Goal: Transaction & Acquisition: Purchase product/service

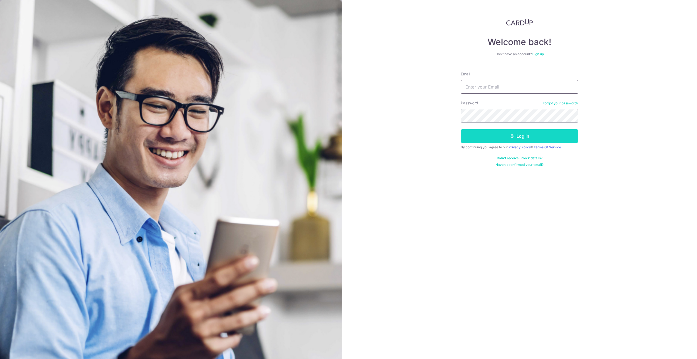
type input "[EMAIL_ADDRESS][DOMAIN_NAME]"
click at [507, 138] on button "Log in" at bounding box center [518, 136] width 117 height 14
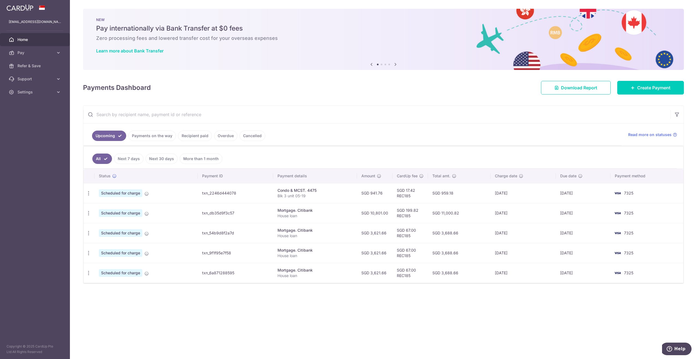
drag, startPoint x: 587, startPoint y: 191, endPoint x: 551, endPoint y: 191, distance: 35.2
click at [551, 191] on tr "Update payment Cancel payment Scheduled for charge txn_2246d444078 Condo & MCST…" at bounding box center [383, 193] width 599 height 20
drag, startPoint x: 551, startPoint y: 191, endPoint x: 519, endPoint y: 192, distance: 32.8
click at [519, 192] on td "16/09/2025" at bounding box center [522, 193] width 65 height 20
click at [397, 193] on td "SGD 17.42 REC185" at bounding box center [409, 193] width 35 height 20
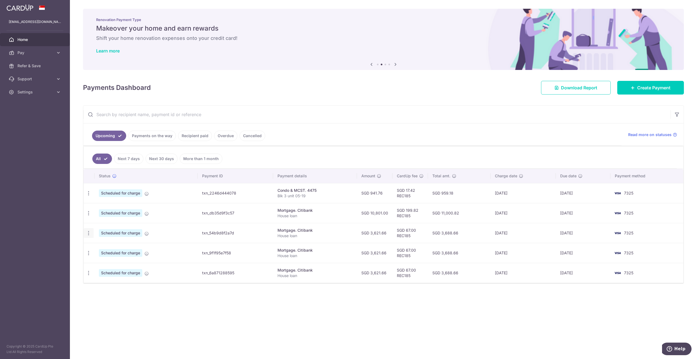
click at [90, 231] on icon "button" at bounding box center [89, 233] width 6 height 6
click at [109, 246] on span "Update payment" at bounding box center [117, 248] width 37 height 7
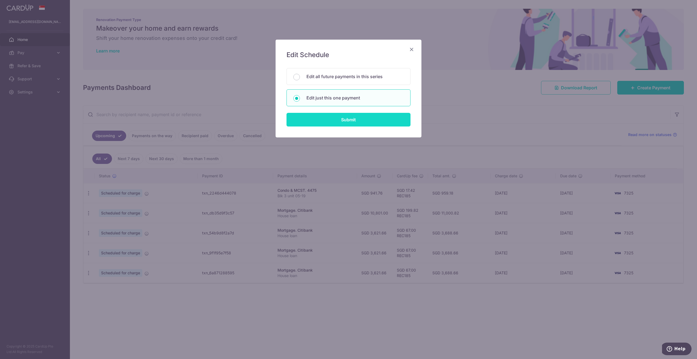
click at [346, 119] on input "Submit" at bounding box center [348, 120] width 124 height 14
radio input "true"
type input "3,621.66"
type input "[DATE]"
type input "House loan"
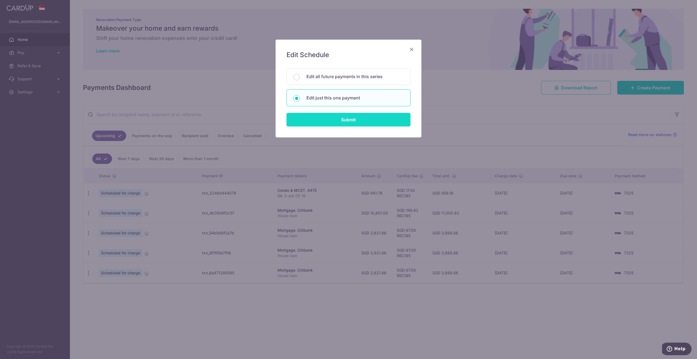
type input "REC185"
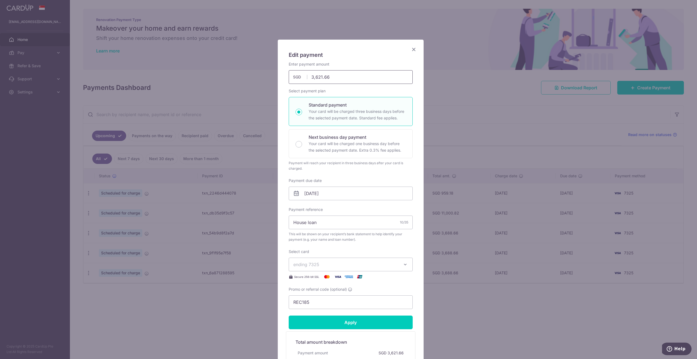
drag, startPoint x: 328, startPoint y: 77, endPoint x: 262, endPoint y: 73, distance: 66.2
click at [262, 73] on div "Edit payment By clicking apply, you will make changes to all payments to Citiba…" at bounding box center [348, 179] width 697 height 359
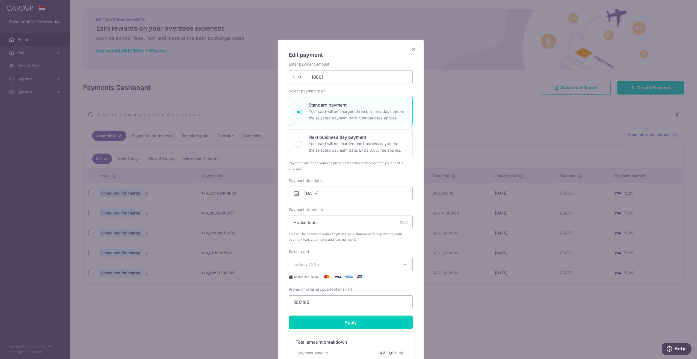
type input "10,801.00"
click at [348, 59] on div "Edit payment By clicking apply, you will make changes to all payments to Citiba…" at bounding box center [351, 221] width 146 height 363
click at [352, 322] on input "Apply" at bounding box center [351, 322] width 124 height 14
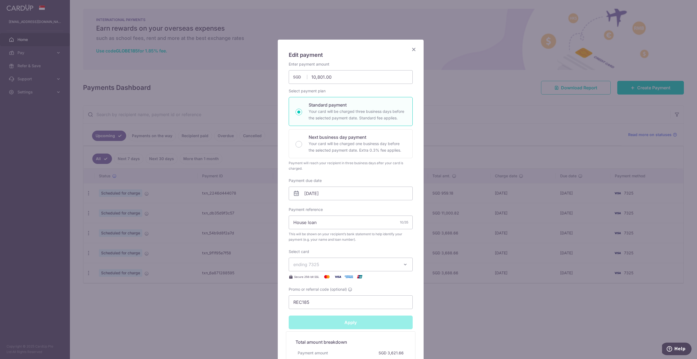
type input "Successfully Applied"
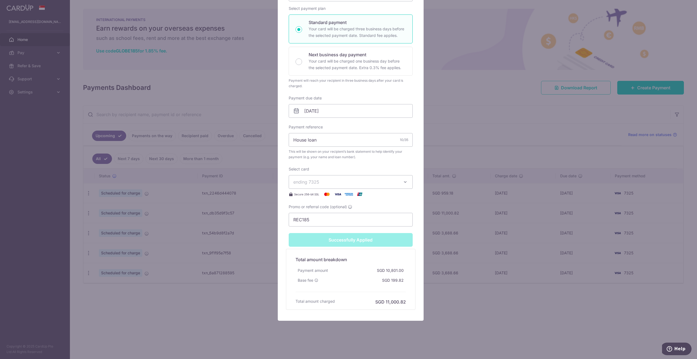
scroll to position [20, 0]
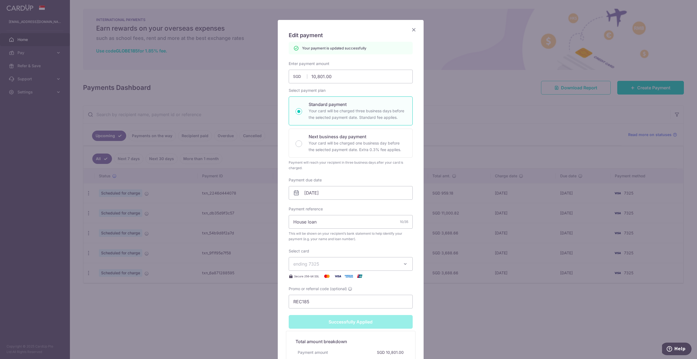
click at [414, 30] on icon "Close" at bounding box center [413, 29] width 7 height 7
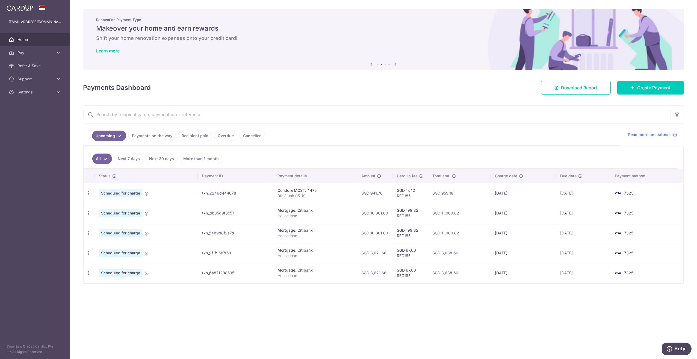
click at [147, 132] on link "Payments on the way" at bounding box center [151, 135] width 47 height 10
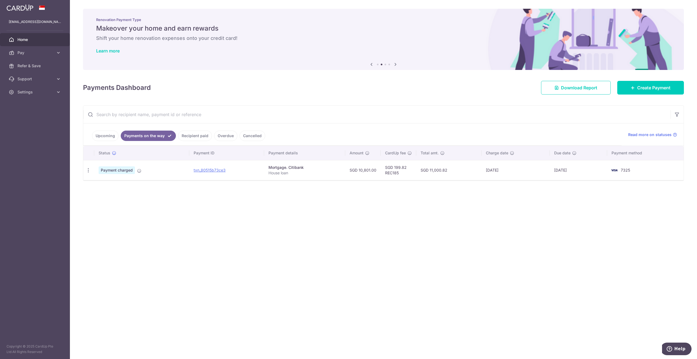
click at [110, 136] on link "Upcoming" at bounding box center [105, 135] width 26 height 10
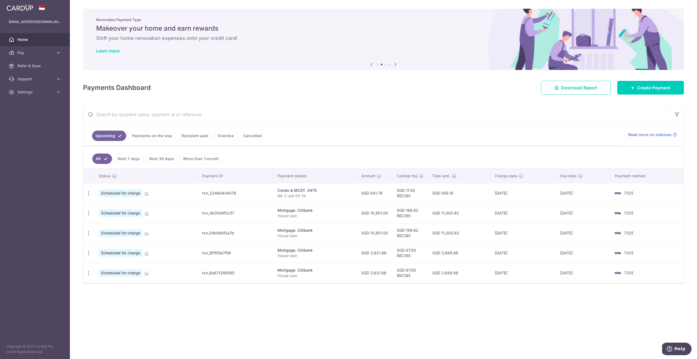
click at [191, 135] on link "Recipient paid" at bounding box center [195, 135] width 34 height 10
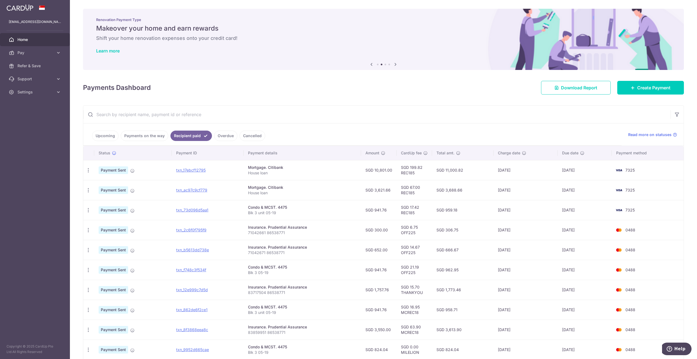
drag, startPoint x: 272, startPoint y: 205, endPoint x: 287, endPoint y: 209, distance: 14.6
click at [287, 209] on div "Condo & MCST. 4475" at bounding box center [302, 206] width 108 height 5
click at [409, 206] on td "SGD 17.42 REC185" at bounding box center [413, 210] width 35 height 20
drag, startPoint x: 418, startPoint y: 207, endPoint x: 397, endPoint y: 207, distance: 21.0
click at [397, 207] on td "SGD 17.42 REC185" at bounding box center [413, 210] width 35 height 20
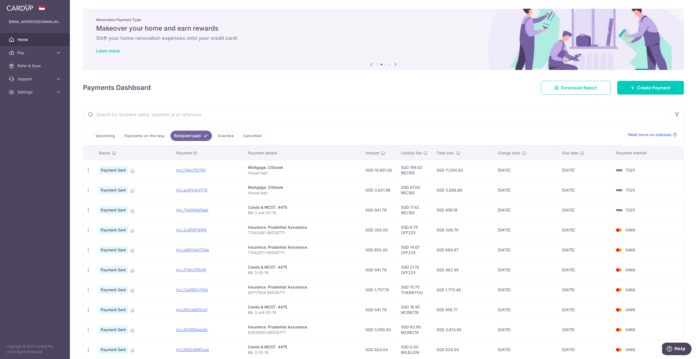
click at [574, 209] on td "20/06/2025" at bounding box center [584, 210] width 54 height 20
click at [325, 102] on div "× Pause Schedule Pause all future payments in this series Pause just this one p…" at bounding box center [383, 179] width 627 height 359
click at [27, 36] on link "Home" at bounding box center [35, 39] width 70 height 13
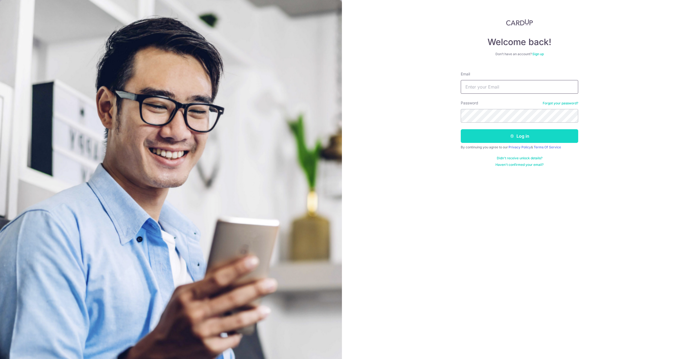
type input "[EMAIL_ADDRESS][DOMAIN_NAME]"
click at [518, 136] on button "Log in" at bounding box center [518, 136] width 117 height 14
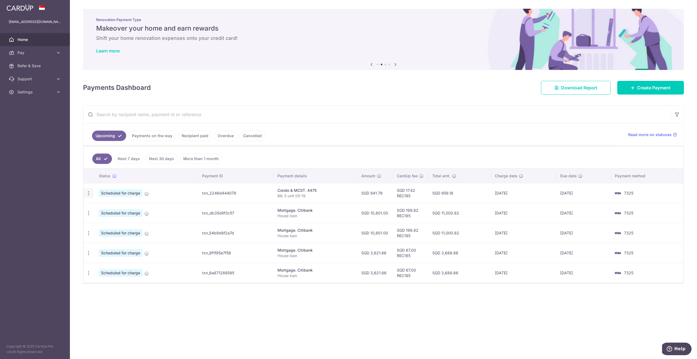
click at [90, 190] on icon "button" at bounding box center [89, 193] width 6 height 6
click at [106, 206] on span "Update payment" at bounding box center [117, 208] width 37 height 7
radio input "true"
type input "941.76"
type input "[DATE]"
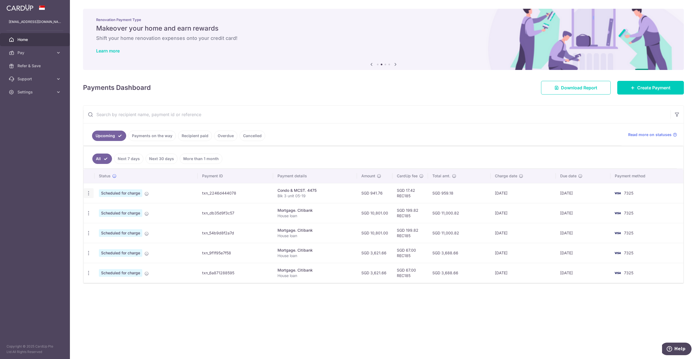
type input "Blk 3 unit 05-19"
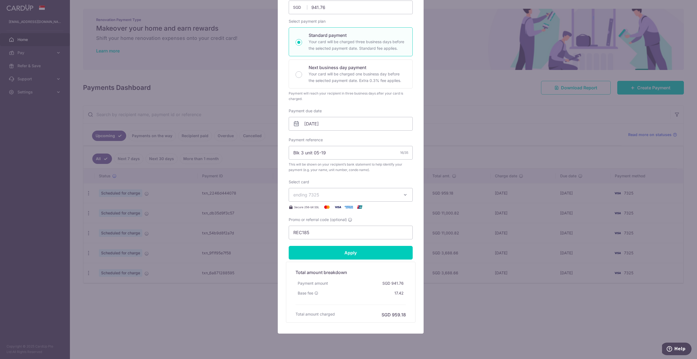
scroll to position [82, 0]
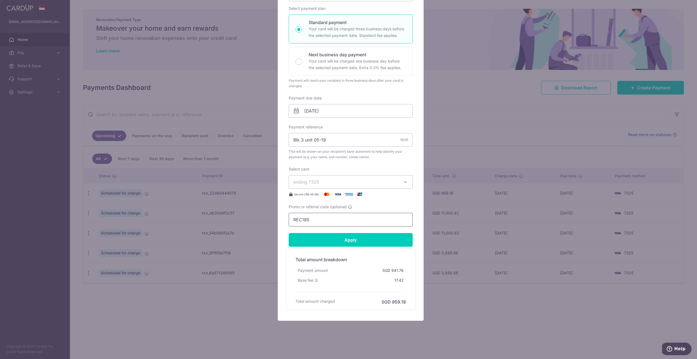
drag, startPoint x: 320, startPoint y: 218, endPoint x: 251, endPoint y: 215, distance: 68.6
click at [251, 215] on div "Edit payment By clicking apply, you will make changes to all payments to 4475 s…" at bounding box center [348, 179] width 697 height 359
paste input "3HOME25R"
type input "3HOME25R"
click at [342, 239] on input "Apply" at bounding box center [351, 240] width 124 height 14
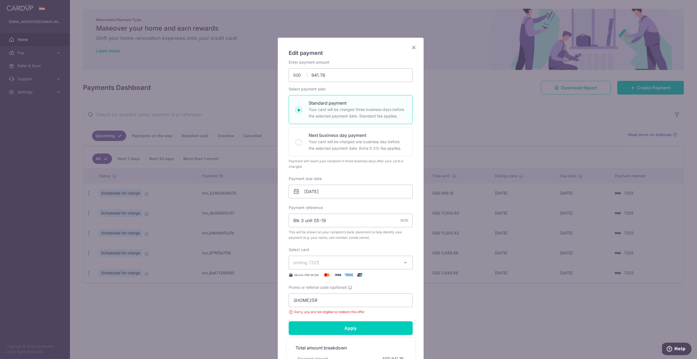
scroll to position [0, 0]
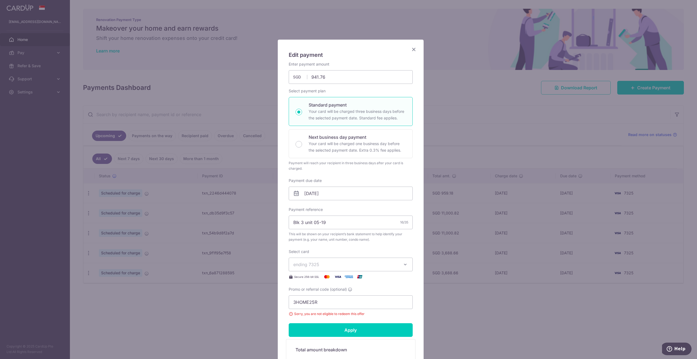
click at [411, 50] on icon "Close" at bounding box center [413, 49] width 7 height 7
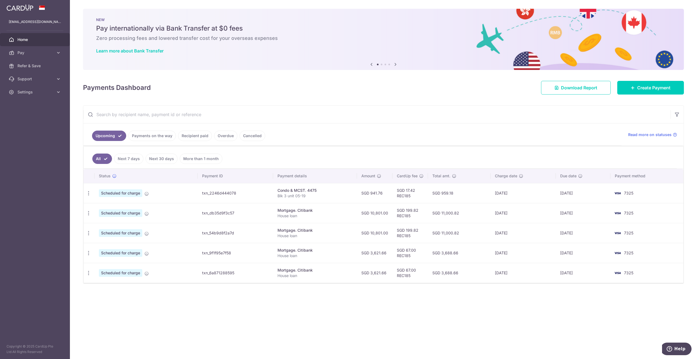
click at [29, 10] on img at bounding box center [20, 7] width 27 height 7
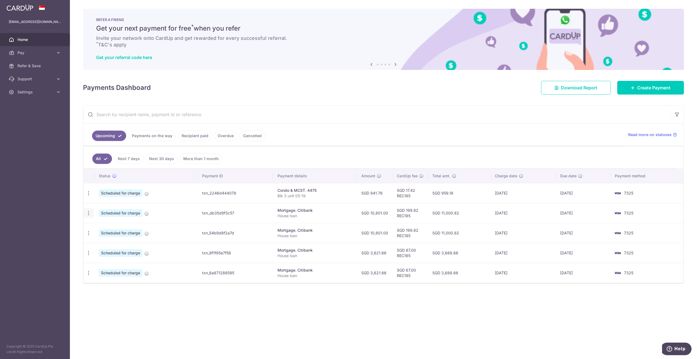
click at [89, 211] on icon "button" at bounding box center [89, 213] width 6 height 6
click at [108, 225] on span "Update payment" at bounding box center [117, 228] width 37 height 7
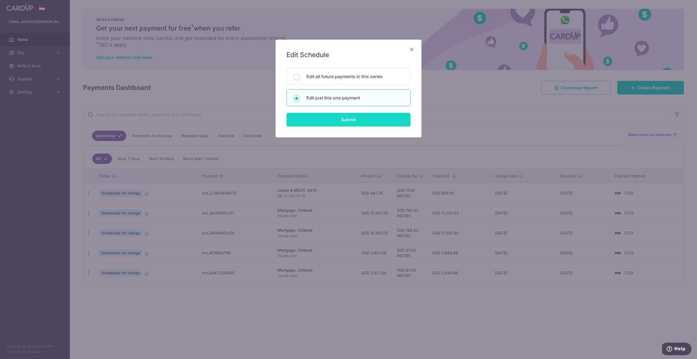
click at [334, 117] on input "Submit" at bounding box center [348, 120] width 124 height 14
radio input "true"
type input "10,801.00"
type input "15/10/2025"
type input "House loan"
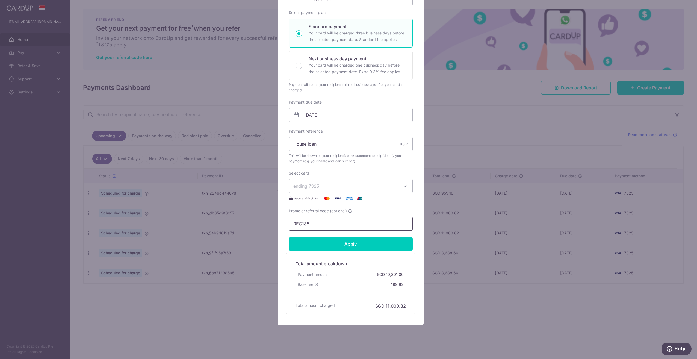
scroll to position [82, 0]
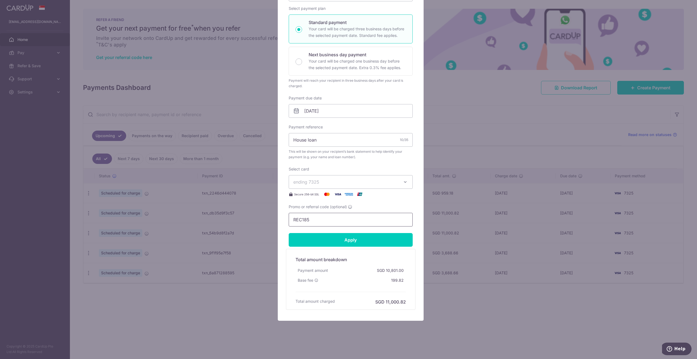
drag, startPoint x: 319, startPoint y: 220, endPoint x: 248, endPoint y: 214, distance: 70.7
click at [248, 214] on div "Edit payment By clicking apply, you will make changes to all payments to Citiba…" at bounding box center [348, 179] width 697 height 359
paste input "VTAX25R"
type input "VTAX25R"
click at [336, 237] on input "Apply" at bounding box center [351, 240] width 124 height 14
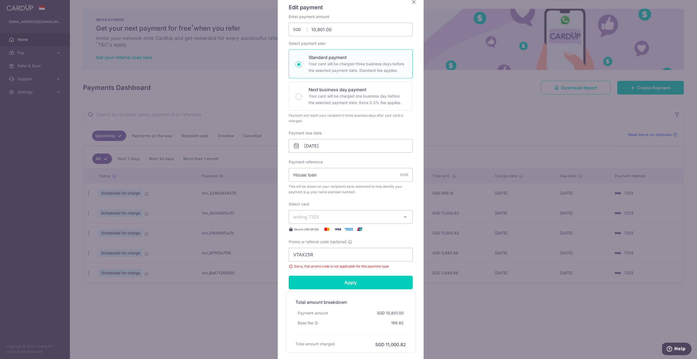
scroll to position [0, 0]
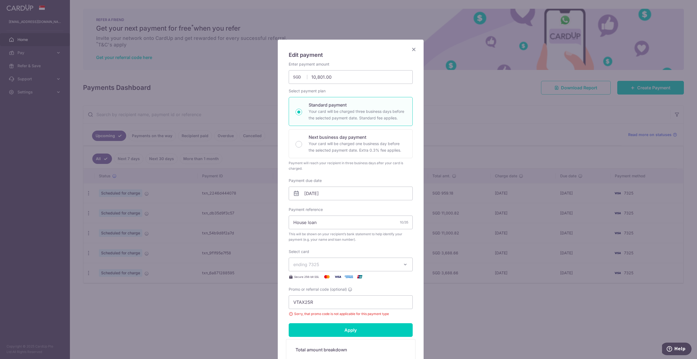
click at [412, 50] on icon "Close" at bounding box center [413, 49] width 7 height 7
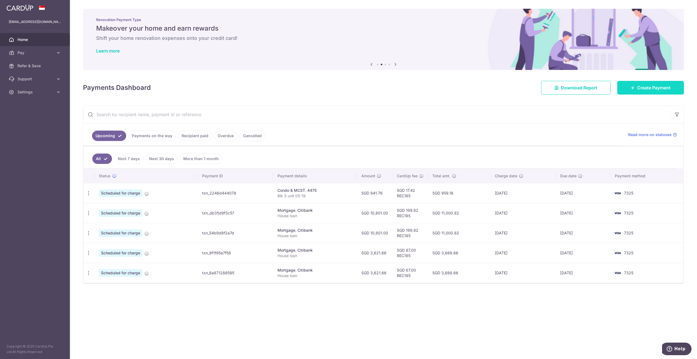
click at [639, 89] on span "Create Payment" at bounding box center [653, 87] width 33 height 7
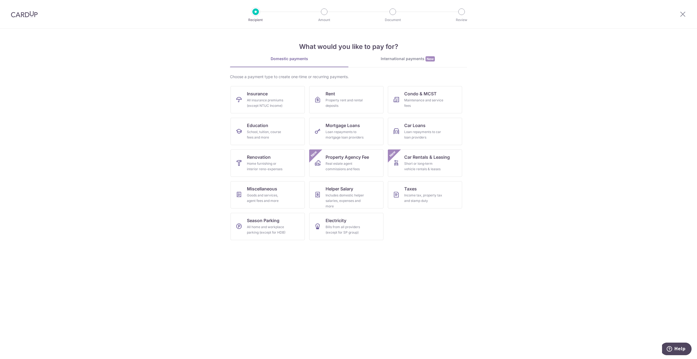
click at [395, 61] on div "International payments New" at bounding box center [407, 59] width 118 height 6
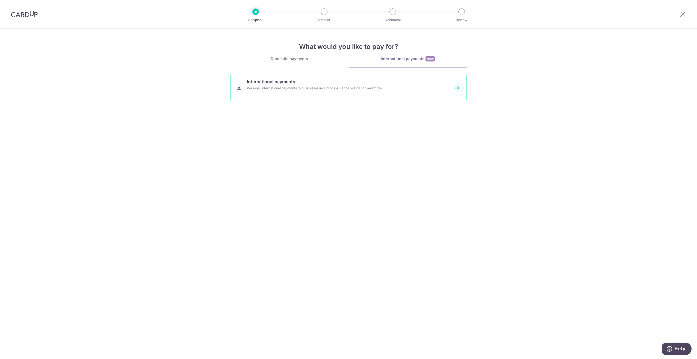
click at [282, 86] on div "Personal international payments to businesses including insurance, education an…" at bounding box center [341, 87] width 189 height 5
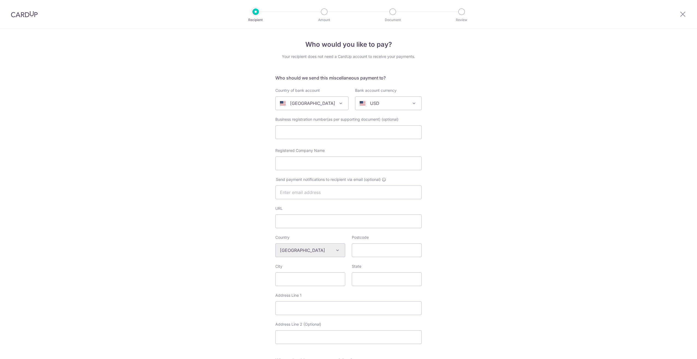
select select
drag, startPoint x: 278, startPoint y: 77, endPoint x: 372, endPoint y: 77, distance: 94.2
click at [372, 77] on h5 "Who should we send this miscellaneous payment to?" at bounding box center [348, 78] width 146 height 7
click at [320, 79] on h5 "Who should we send this miscellaneous payment to?" at bounding box center [348, 78] width 146 height 7
click at [311, 102] on p "United States" at bounding box center [312, 103] width 45 height 7
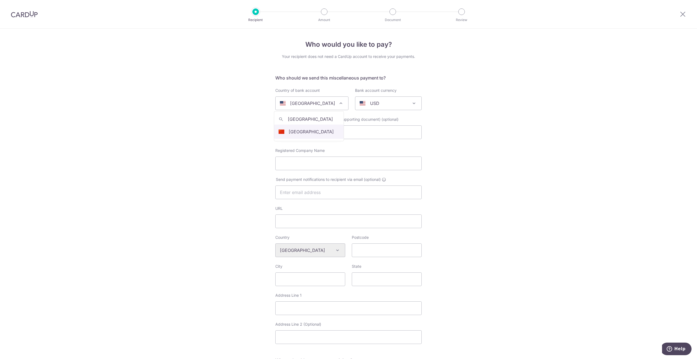
type input "China"
select select "48"
select select "China"
select select
click at [390, 102] on div "AUD" at bounding box center [383, 103] width 49 height 7
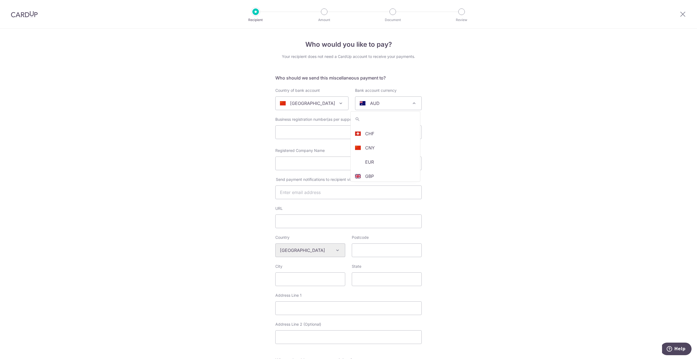
scroll to position [27, 0]
select select "13"
click at [324, 133] on input "text" at bounding box center [348, 132] width 146 height 14
click at [350, 119] on span "Business registration number(as per supporting document)" at bounding box center [327, 119] width 105 height 5
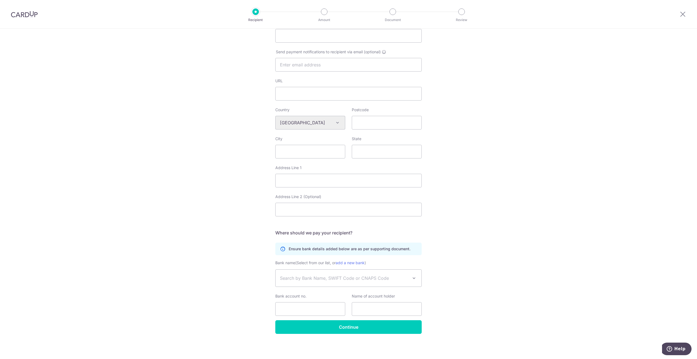
scroll to position [0, 0]
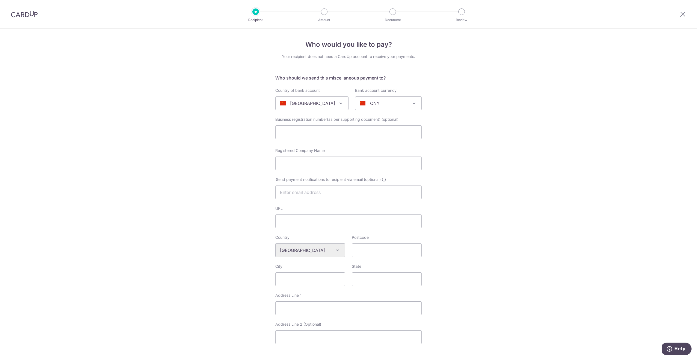
drag, startPoint x: 23, startPoint y: 14, endPoint x: 376, endPoint y: 30, distance: 353.3
click at [23, 14] on img at bounding box center [24, 14] width 27 height 7
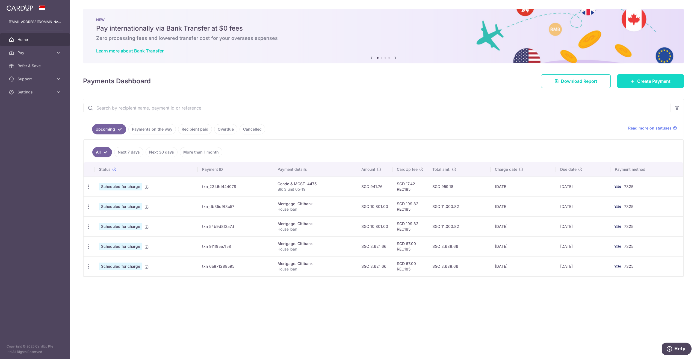
click at [648, 84] on span "Create Payment" at bounding box center [653, 81] width 33 height 7
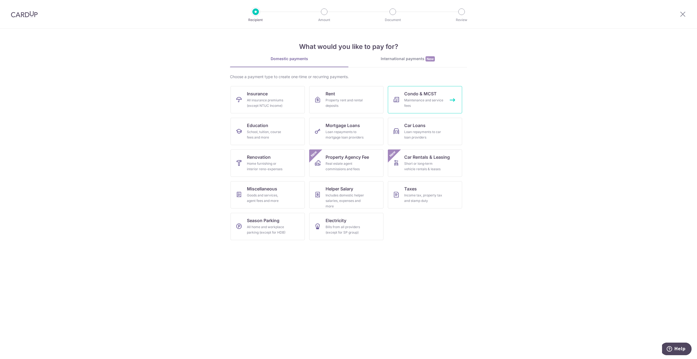
click at [431, 100] on div "Maintenance and service fees" at bounding box center [423, 102] width 39 height 11
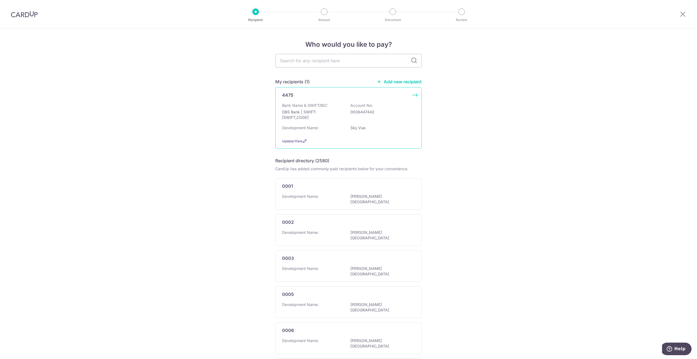
click at [305, 103] on p "Bank Name & SWIFT/BIC:" at bounding box center [305, 105] width 46 height 5
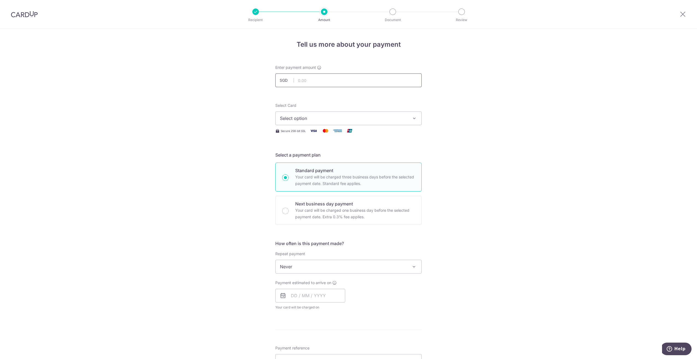
click at [311, 80] on input "text" at bounding box center [348, 80] width 146 height 14
type input "941.76"
click at [455, 80] on div "Tell us more about your payment Enter payment amount SGD 941.76 941.76 Select C…" at bounding box center [348, 276] width 697 height 494
click at [346, 114] on button "Select option" at bounding box center [348, 118] width 146 height 14
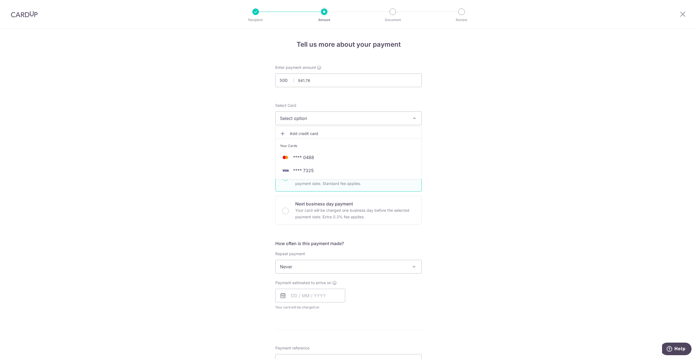
drag, startPoint x: 311, startPoint y: 156, endPoint x: 240, endPoint y: 151, distance: 71.1
click at [240, 151] on div "Tell us more about your payment Enter payment amount SGD 941.76 941.76 Select C…" at bounding box center [348, 276] width 697 height 494
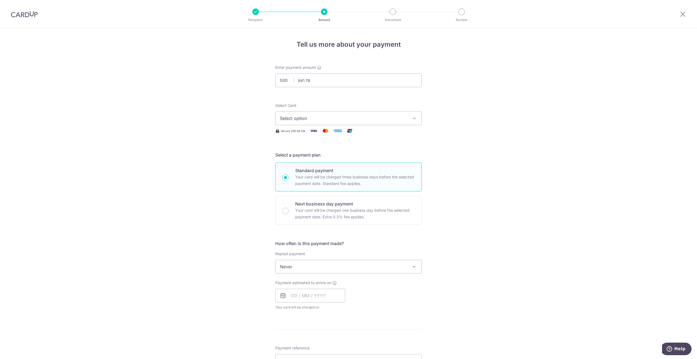
click at [311, 116] on span "Select option" at bounding box center [343, 118] width 127 height 7
click at [300, 171] on span "**** 7325" at bounding box center [303, 170] width 21 height 7
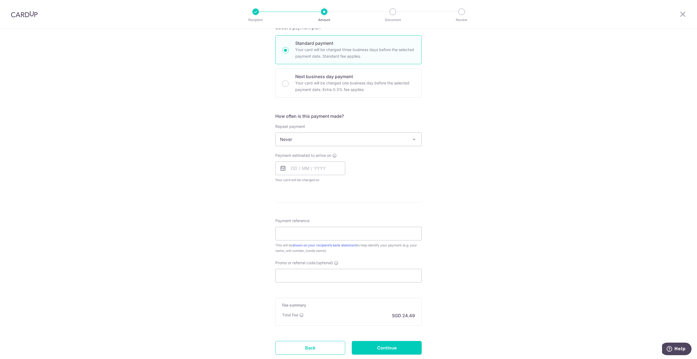
scroll to position [136, 0]
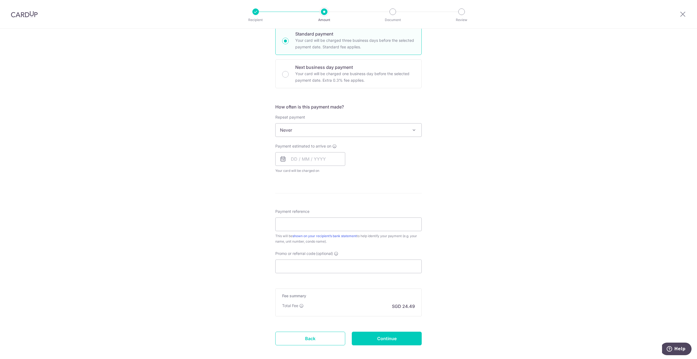
click at [309, 131] on span "Never" at bounding box center [348, 129] width 146 height 13
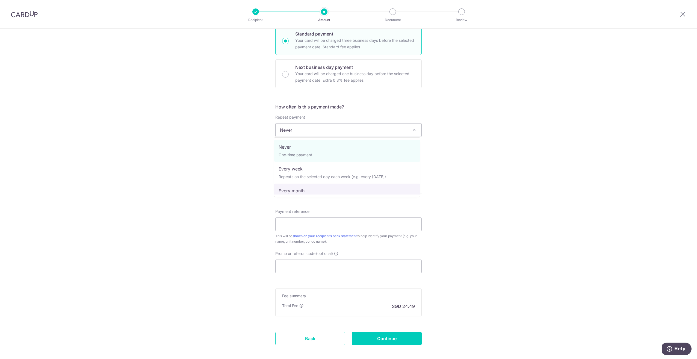
select select "3"
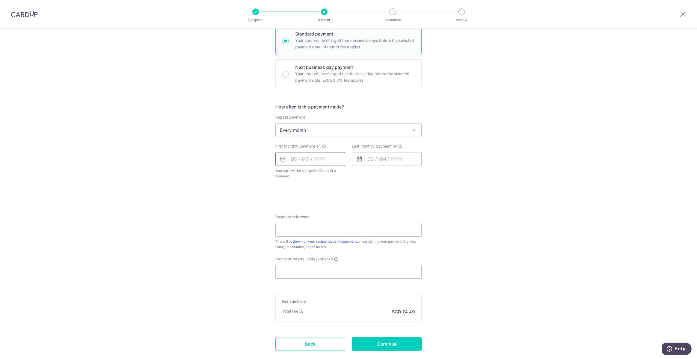
click at [303, 160] on input "text" at bounding box center [310, 159] width 70 height 14
click at [306, 171] on select "Sep Oct Nov Dec" at bounding box center [306, 173] width 14 height 4
click at [328, 230] on link "20" at bounding box center [330, 230] width 9 height 9
type input "[DATE]"
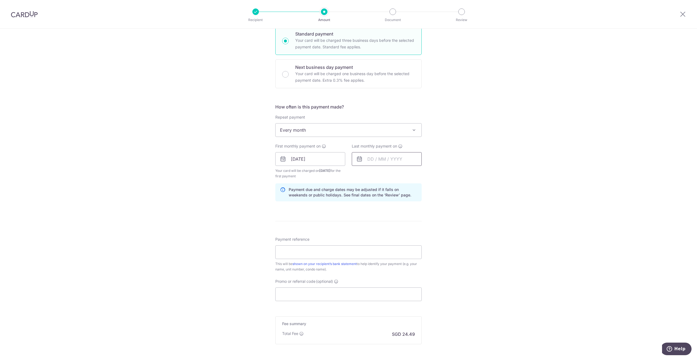
click at [385, 160] on input "text" at bounding box center [387, 159] width 70 height 14
click at [426, 172] on link "Next" at bounding box center [429, 173] width 7 height 7
click at [426, 219] on link "20" at bounding box center [428, 219] width 9 height 9
type input "20/12/2025"
click at [298, 253] on input "Payment reference" at bounding box center [348, 252] width 146 height 14
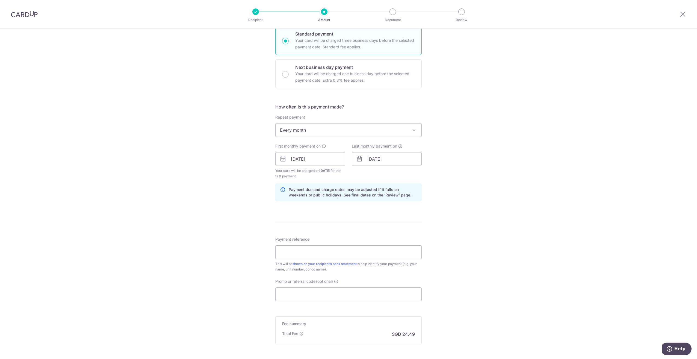
click at [203, 220] on div "Tell us more about your payment Enter payment amount SGD 941.76 941.76 Select C…" at bounding box center [348, 153] width 697 height 522
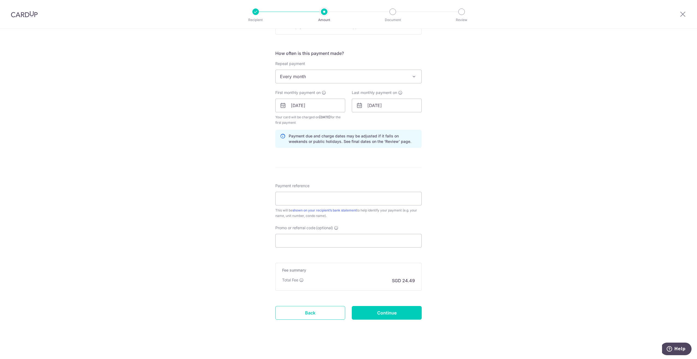
scroll to position [190, 0]
click at [302, 200] on input "Payment reference" at bounding box center [348, 198] width 146 height 14
click at [242, 195] on div "Tell us more about your payment Enter payment amount SGD 941.76 941.76 Select C…" at bounding box center [348, 99] width 697 height 522
click at [319, 198] on input "blk3, 05, 19" at bounding box center [348, 198] width 146 height 14
click at [234, 209] on div "Tell us more about your payment Enter payment amount SGD 941.76 941.76 Select C…" at bounding box center [348, 99] width 697 height 522
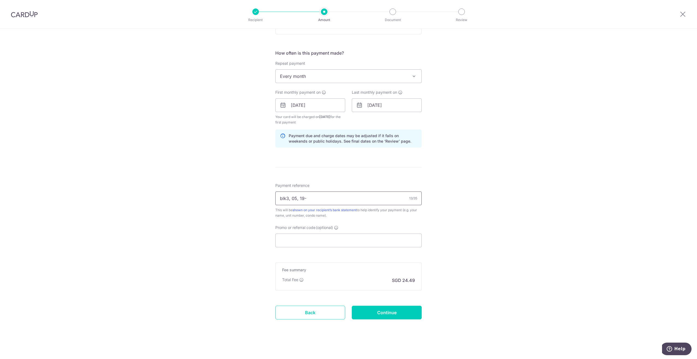
click at [332, 197] on input "blk3, 05, 19-" at bounding box center [348, 198] width 146 height 14
type input "blk3, 05, 19"
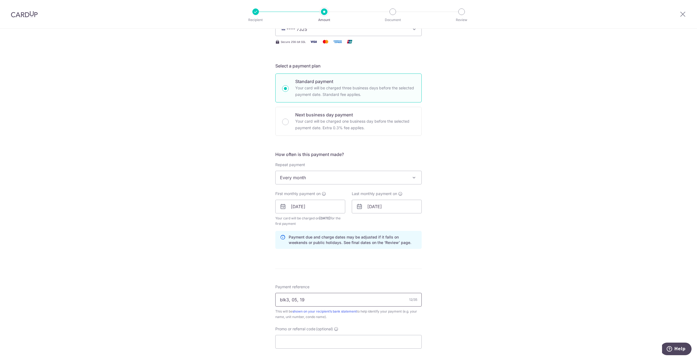
scroll to position [0, 0]
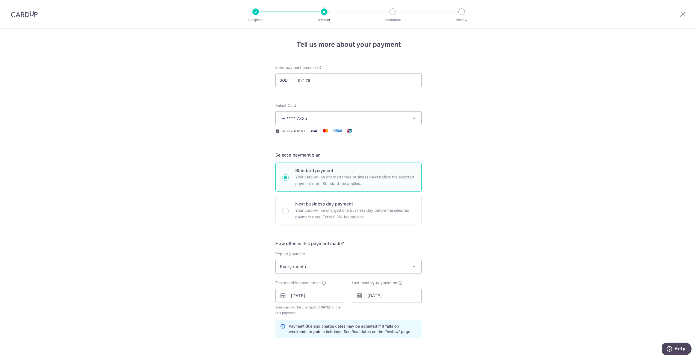
drag, startPoint x: 28, startPoint y: 14, endPoint x: 371, endPoint y: 29, distance: 342.9
click at [28, 14] on img at bounding box center [24, 14] width 27 height 7
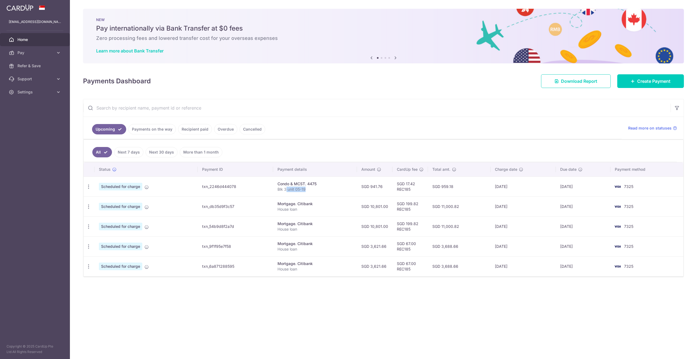
drag, startPoint x: 286, startPoint y: 188, endPoint x: 312, endPoint y: 188, distance: 25.7
click at [312, 188] on p "Blk 3 unit 05-19" at bounding box center [314, 188] width 75 height 5
drag, startPoint x: 312, startPoint y: 188, endPoint x: 303, endPoint y: 190, distance: 9.3
click at [304, 188] on p "Blk 3 unit 05-19" at bounding box center [314, 188] width 75 height 5
click at [302, 192] on td "Condo & MCST. 4475 Blk 3 unit 05-19" at bounding box center [315, 186] width 84 height 20
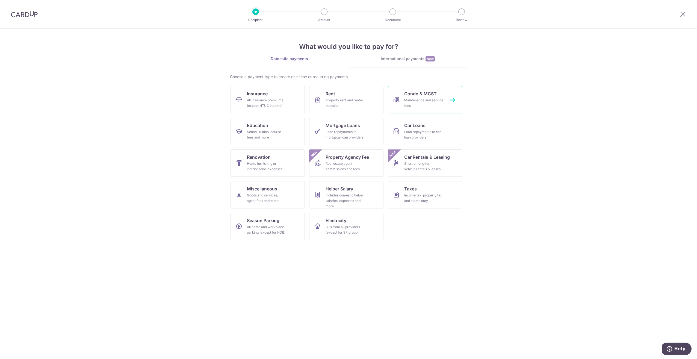
click at [426, 104] on div "Maintenance and service fees" at bounding box center [423, 102] width 39 height 11
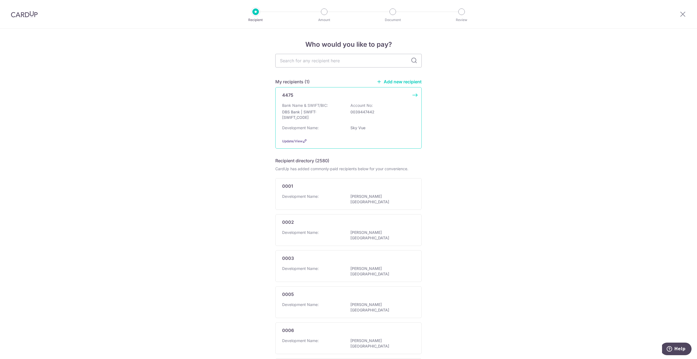
click at [319, 120] on p "DBS Bank | SWIFT: [SWIFT_CODE]" at bounding box center [312, 114] width 61 height 11
click at [364, 115] on div "Bank Name & SWIFT/BIC: DBS Bank | SWIFT: [SWIFT_CODE] Account No: 0039447442" at bounding box center [348, 113] width 133 height 20
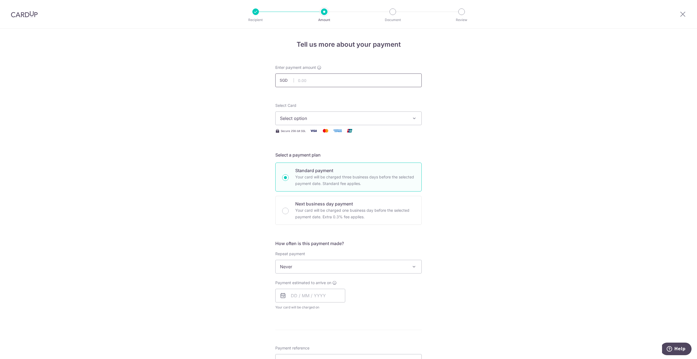
click at [311, 82] on input "text" at bounding box center [348, 80] width 146 height 14
type input "941.76"
click at [300, 118] on span "Select option" at bounding box center [343, 118] width 127 height 7
click at [301, 169] on span "**** 7325" at bounding box center [303, 170] width 21 height 7
click at [311, 261] on span "Never" at bounding box center [348, 266] width 146 height 13
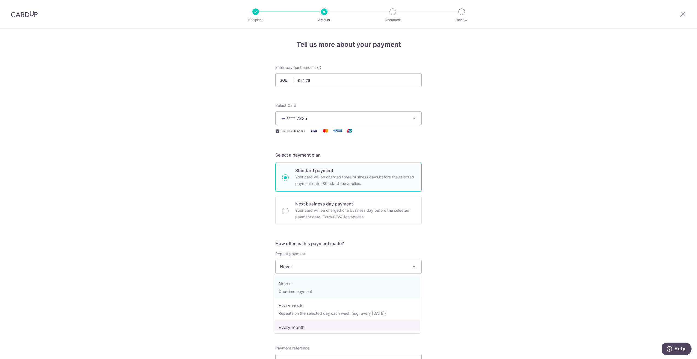
select select "3"
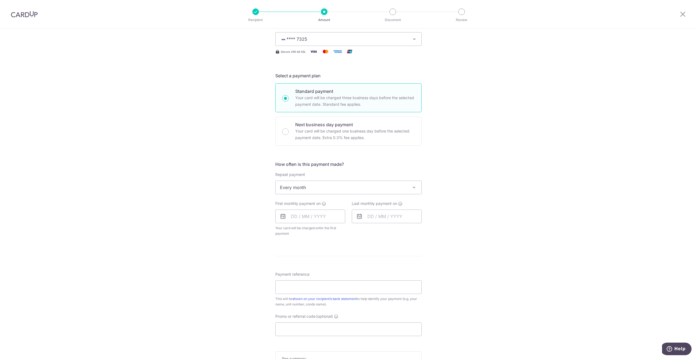
scroll to position [82, 0]
click at [318, 208] on input "text" at bounding box center [310, 214] width 70 height 14
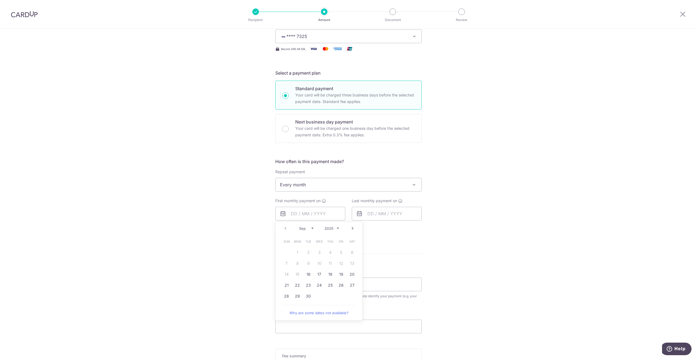
click at [350, 227] on link "Next" at bounding box center [352, 228] width 7 height 7
click at [329, 284] on link "20" at bounding box center [330, 285] width 9 height 9
type input "[DATE]"
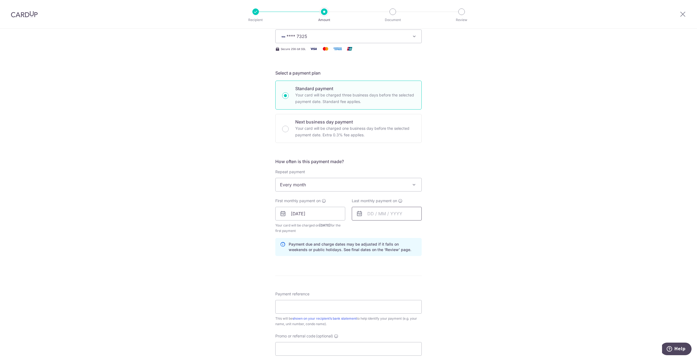
click at [395, 212] on input "text" at bounding box center [387, 214] width 70 height 14
click at [426, 227] on link "Next" at bounding box center [429, 228] width 7 height 7
click at [372, 283] on link "22" at bounding box center [373, 285] width 9 height 9
type input "[DATE]"
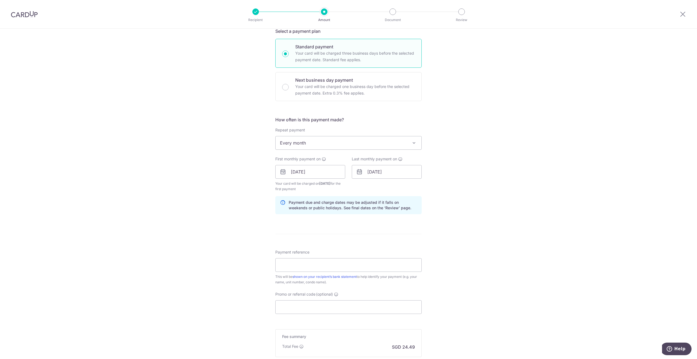
scroll to position [164, 0]
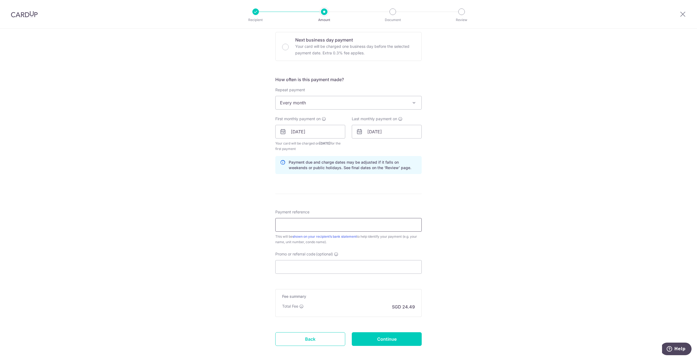
click at [301, 223] on input "Payment reference" at bounding box center [348, 225] width 146 height 14
type input "blk 3 unit 05-19"
click at [300, 273] on form "Enter payment amount SGD 941.76 941.76 Select Card **** 7325 Add credit card Yo…" at bounding box center [348, 131] width 146 height 460
click at [299, 271] on input "Promo or referral code (optional)" at bounding box center [348, 267] width 146 height 14
paste input "REC185"
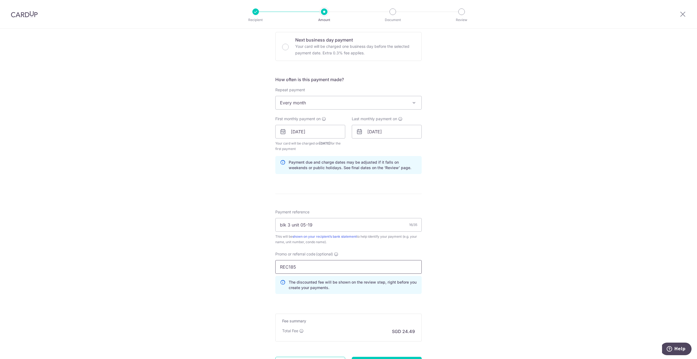
type input "REC185"
click at [225, 255] on div "Tell us more about your payment Enter payment amount SGD 941.76 941.76 Select C…" at bounding box center [348, 138] width 697 height 546
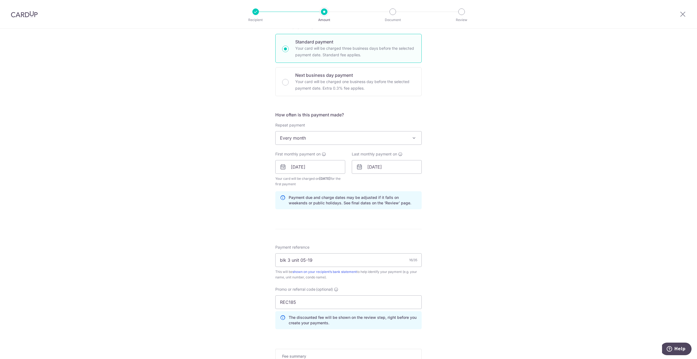
scroll to position [215, 0]
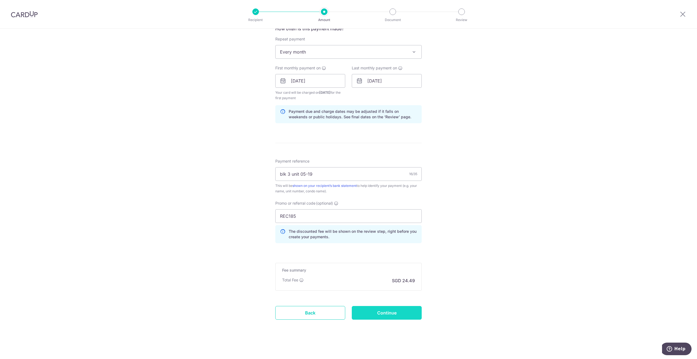
click at [374, 314] on input "Continue" at bounding box center [387, 313] width 70 height 14
type input "Create Schedule"
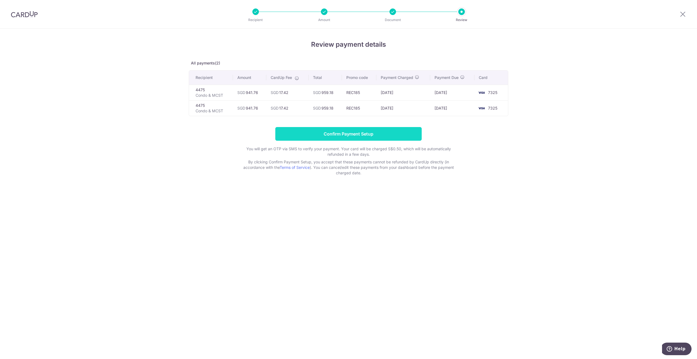
click at [346, 130] on input "Confirm Payment Setup" at bounding box center [348, 134] width 146 height 14
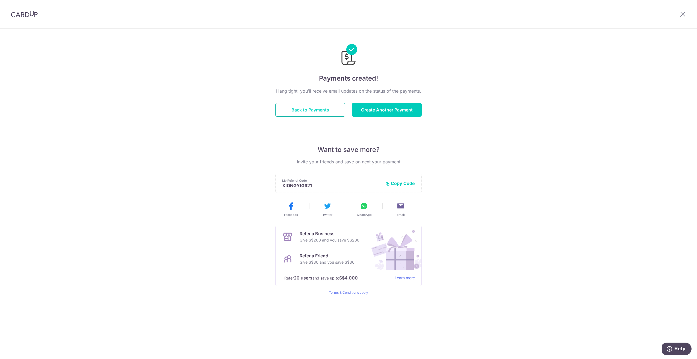
click at [333, 109] on button "Back to Payments" at bounding box center [310, 110] width 70 height 14
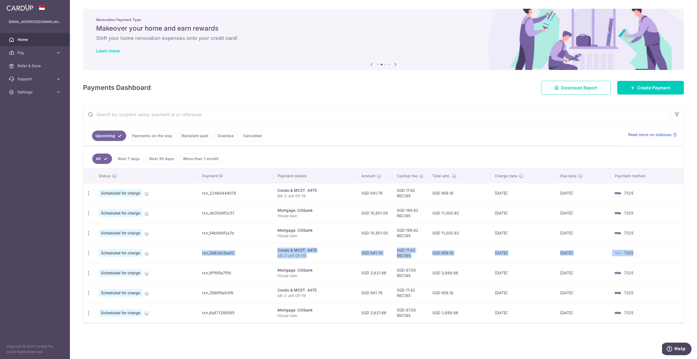
drag, startPoint x: 639, startPoint y: 251, endPoint x: 148, endPoint y: 254, distance: 491.3
click at [148, 254] on tr "Update payment Cancel payment Scheduled for charge txn_38834c8aa12 Condo & MCST…" at bounding box center [383, 253] width 599 height 20
click at [89, 250] on icon "button" at bounding box center [89, 253] width 6 height 6
click at [108, 280] on span "Cancel payment" at bounding box center [117, 281] width 37 height 7
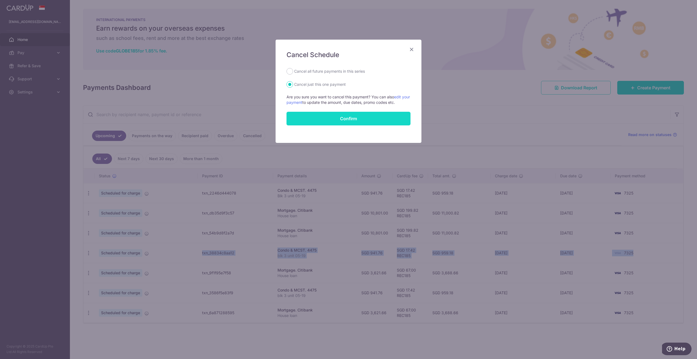
click at [348, 116] on button "Confirm" at bounding box center [348, 119] width 124 height 14
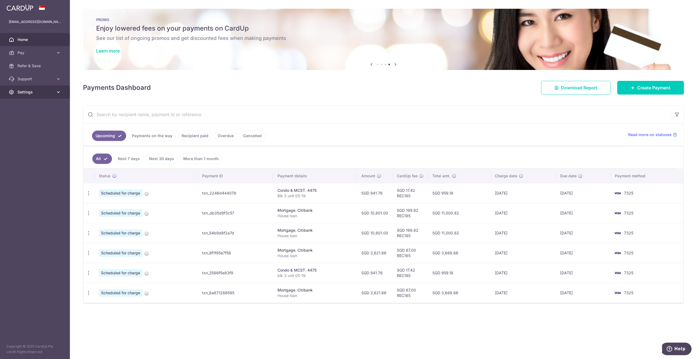
click at [55, 96] on link "Settings" at bounding box center [35, 91] width 70 height 13
click at [40, 105] on span "Account" at bounding box center [35, 104] width 36 height 5
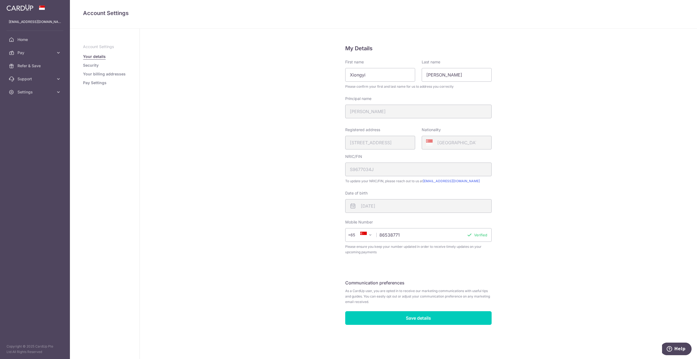
click at [92, 84] on link "Pay Settings" at bounding box center [94, 82] width 23 height 5
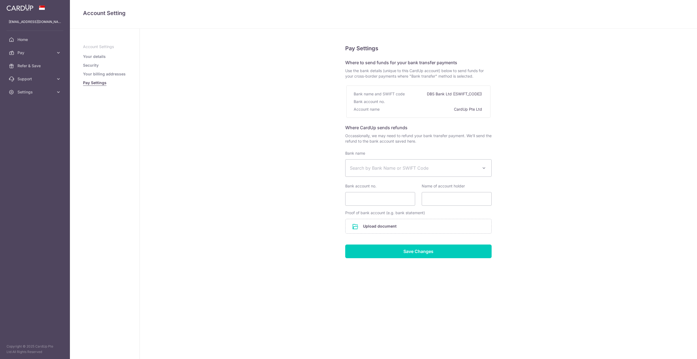
select select
click at [378, 167] on span "Search by Bank Name or SWIFT Code" at bounding box center [414, 168] width 128 height 7
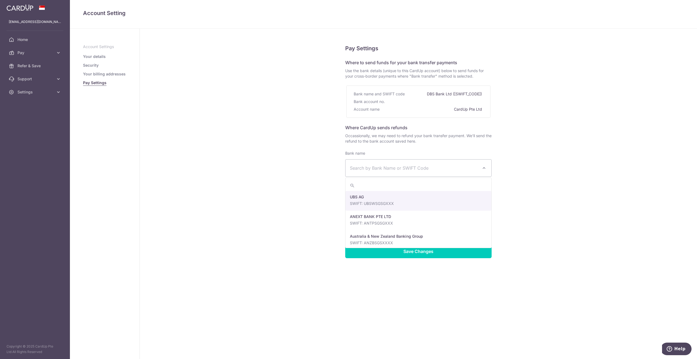
click at [304, 122] on div "Pay Settings Where to send funds for your bank transfer payments Use the bank d…" at bounding box center [418, 194] width 557 height 330
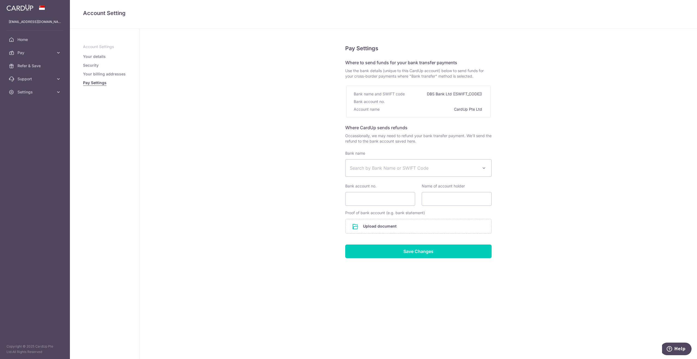
click at [266, 116] on div "Pay Settings Where to send funds for your bank transfer payments Use the bank d…" at bounding box center [418, 194] width 557 height 330
click at [24, 90] on span "Settings" at bounding box center [35, 91] width 36 height 5
